Goal: Entertainment & Leisure: Consume media (video, audio)

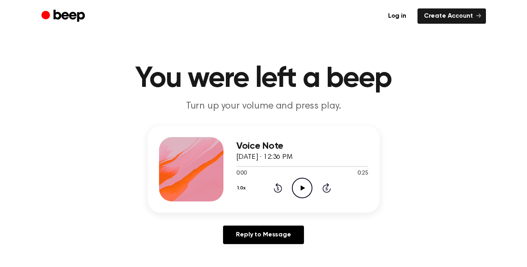
click at [302, 189] on icon at bounding box center [302, 187] width 4 height 5
click at [299, 190] on icon "Play Audio" at bounding box center [302, 188] width 21 height 21
click at [301, 188] on icon at bounding box center [302, 187] width 4 height 5
click at [302, 187] on icon at bounding box center [302, 187] width 4 height 5
